Goal: Information Seeking & Learning: Learn about a topic

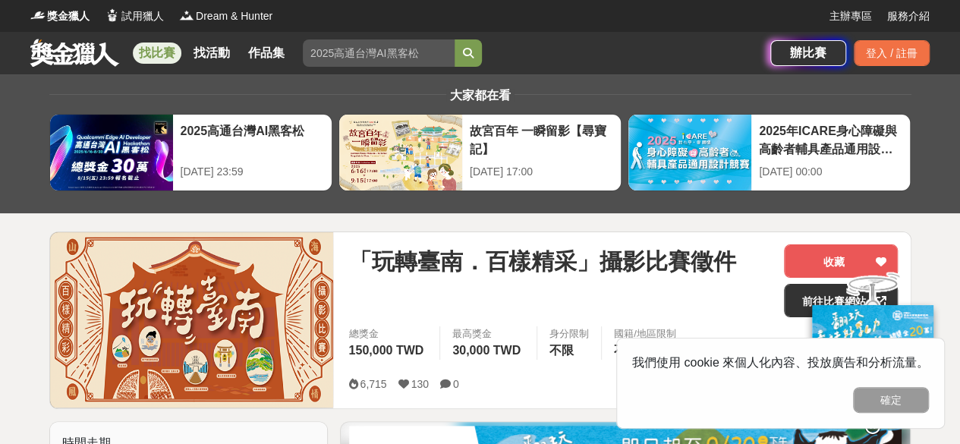
click at [581, 251] on span "「玩轉臺南．百樣精采」攝影比賽徵件" at bounding box center [541, 261] width 387 height 34
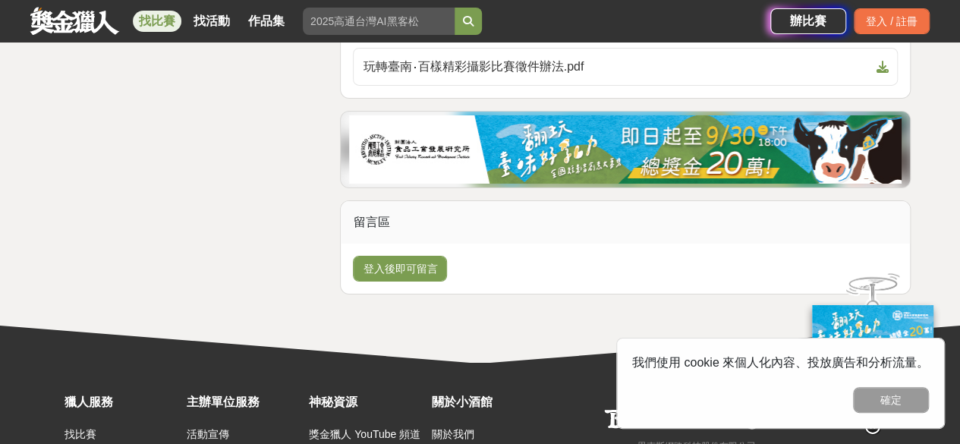
scroll to position [2155, 0]
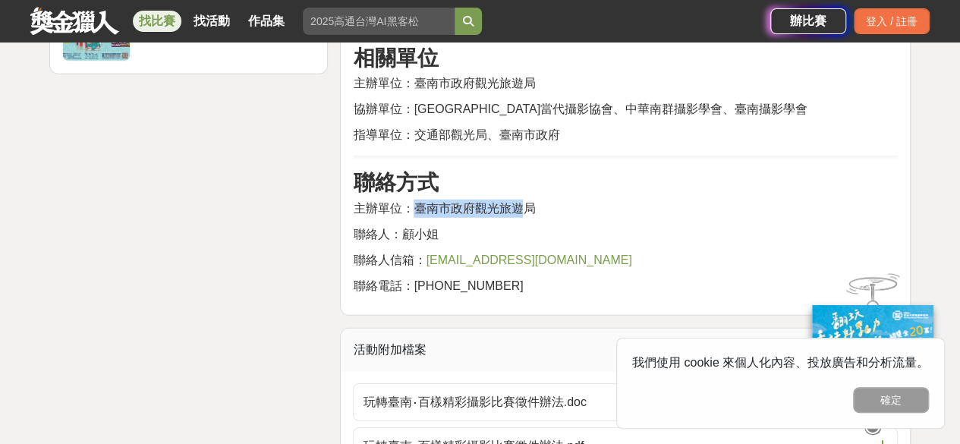
drag, startPoint x: 413, startPoint y: 158, endPoint x: 525, endPoint y: 169, distance: 112.9
click at [525, 200] on p "主辦單位：臺南市政府觀光旅遊局" at bounding box center [625, 209] width 545 height 18
drag, startPoint x: 544, startPoint y: 165, endPoint x: 416, endPoint y: 158, distance: 127.7
click at [416, 200] on p "主辦單位：臺南市政府觀光旅遊局" at bounding box center [625, 209] width 545 height 18
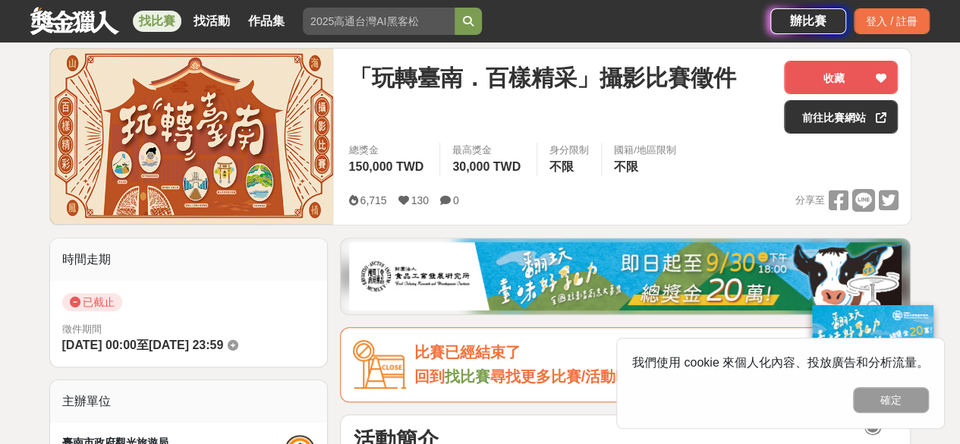
scroll to position [181, 0]
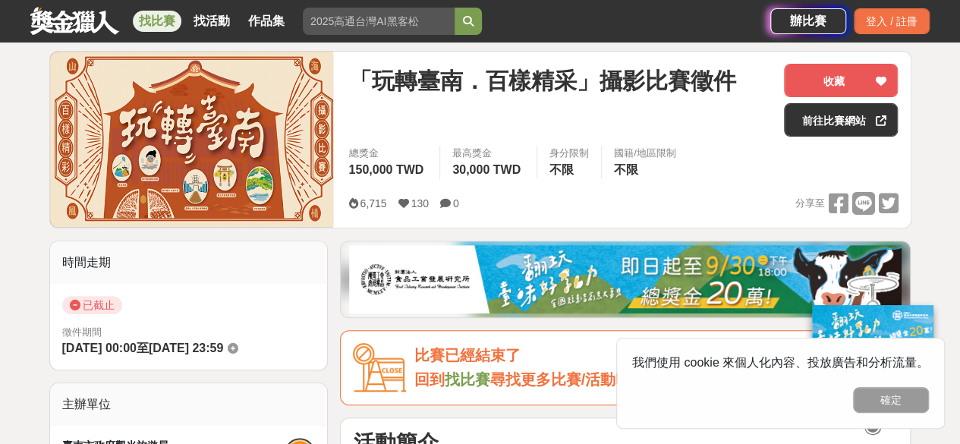
click at [149, 23] on link "找比賽" at bounding box center [157, 21] width 49 height 21
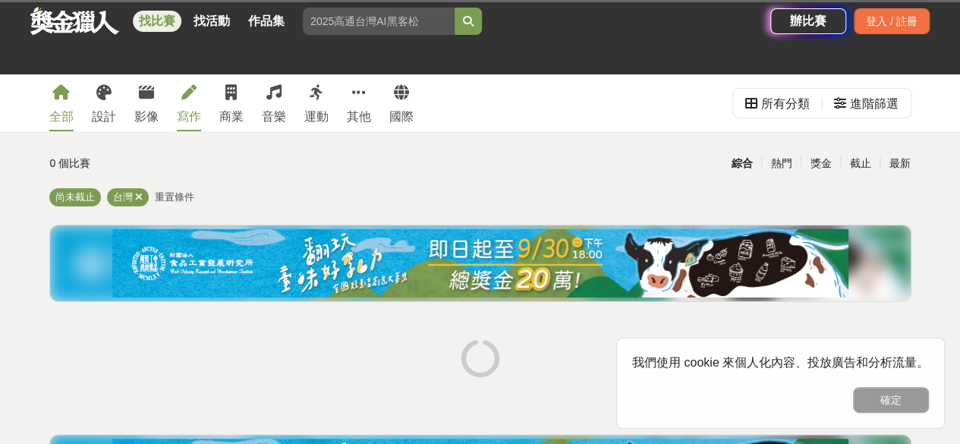
click at [181, 104] on link "寫作" at bounding box center [189, 102] width 24 height 57
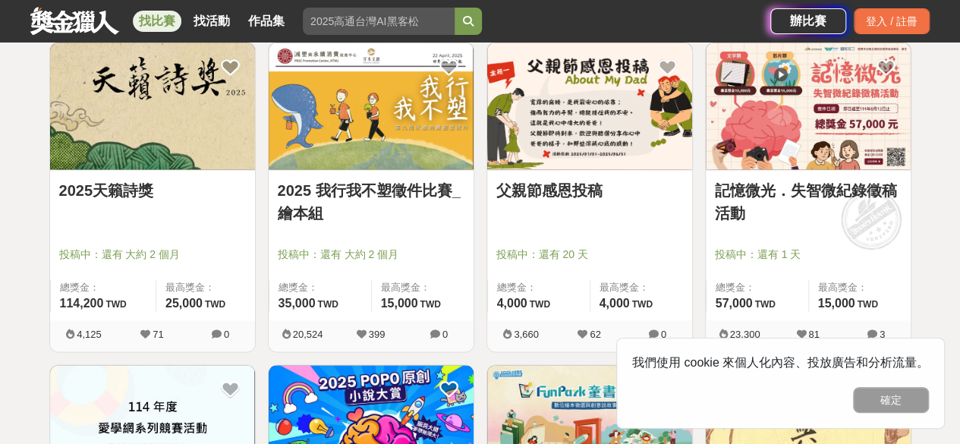
scroll to position [911, 0]
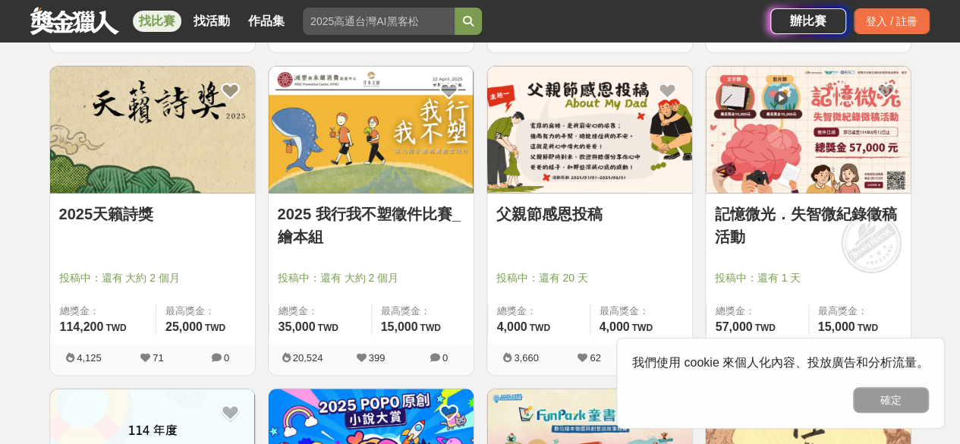
click at [578, 92] on img at bounding box center [589, 129] width 205 height 127
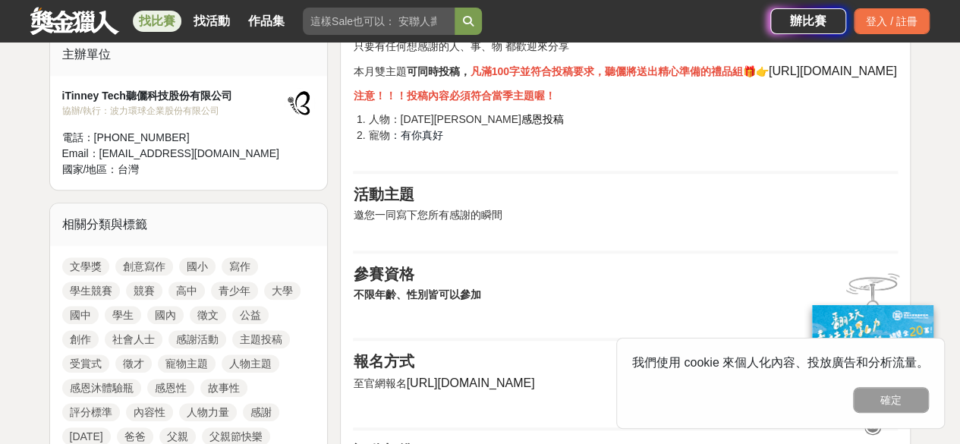
scroll to position [531, 0]
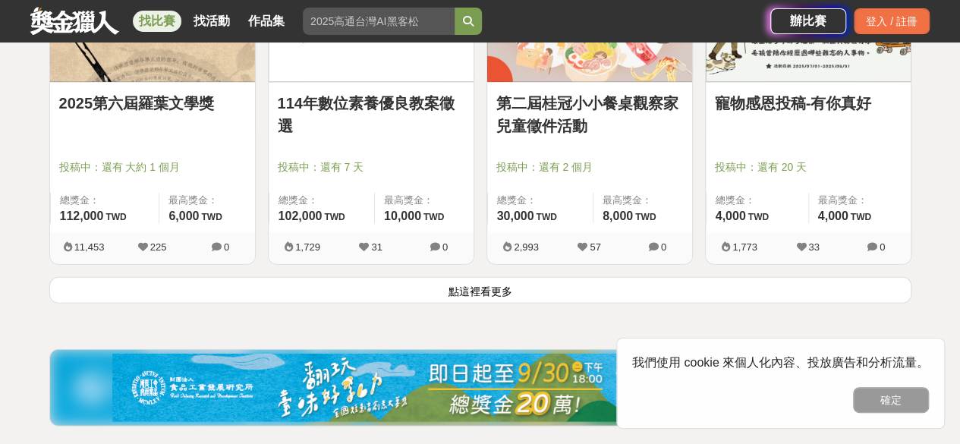
scroll to position [2050, 0]
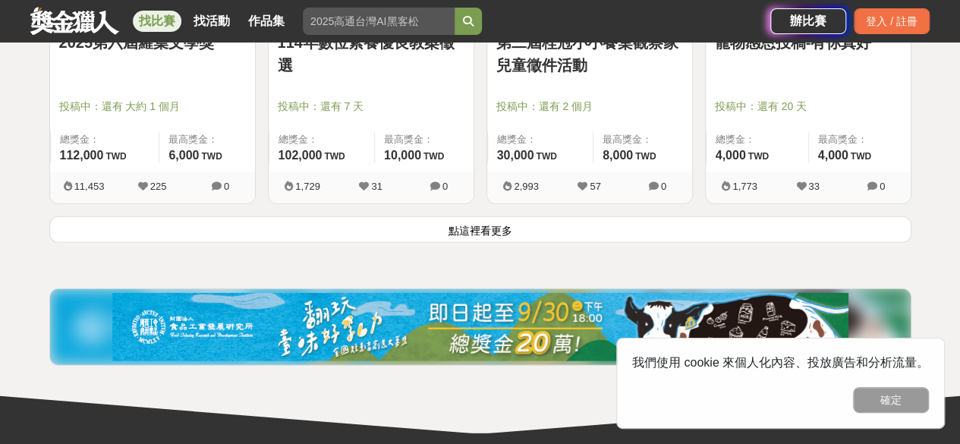
click at [472, 237] on button "點這裡看更多" at bounding box center [480, 229] width 862 height 27
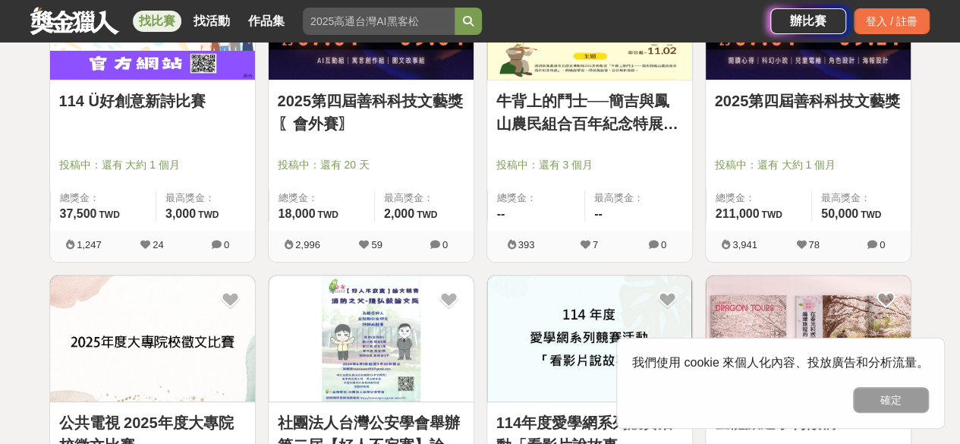
scroll to position [2885, 0]
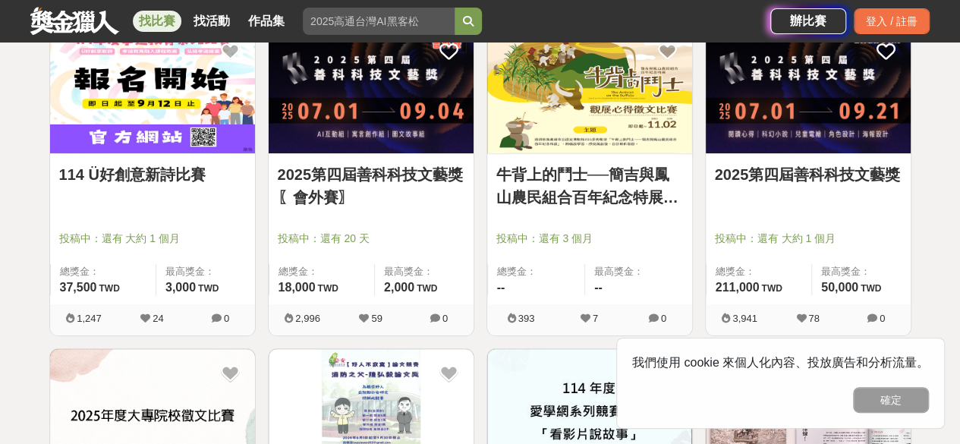
click at [201, 116] on img at bounding box center [152, 90] width 205 height 127
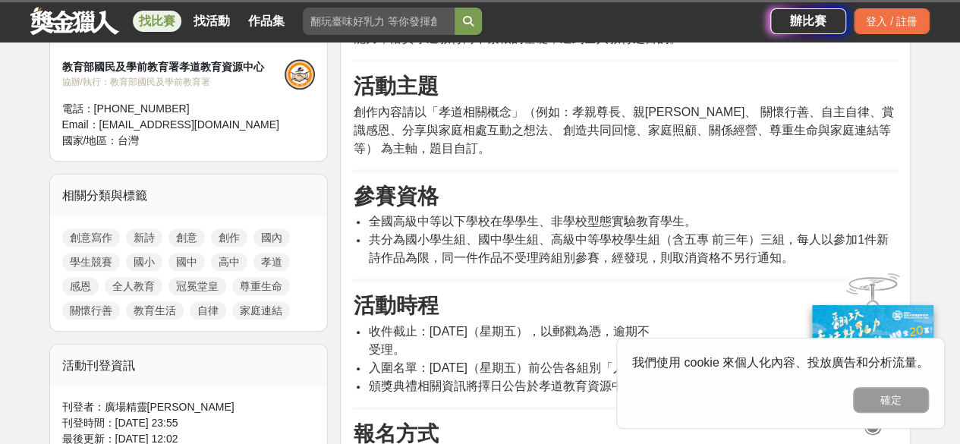
scroll to position [683, 0]
